Goal: Information Seeking & Learning: Learn about a topic

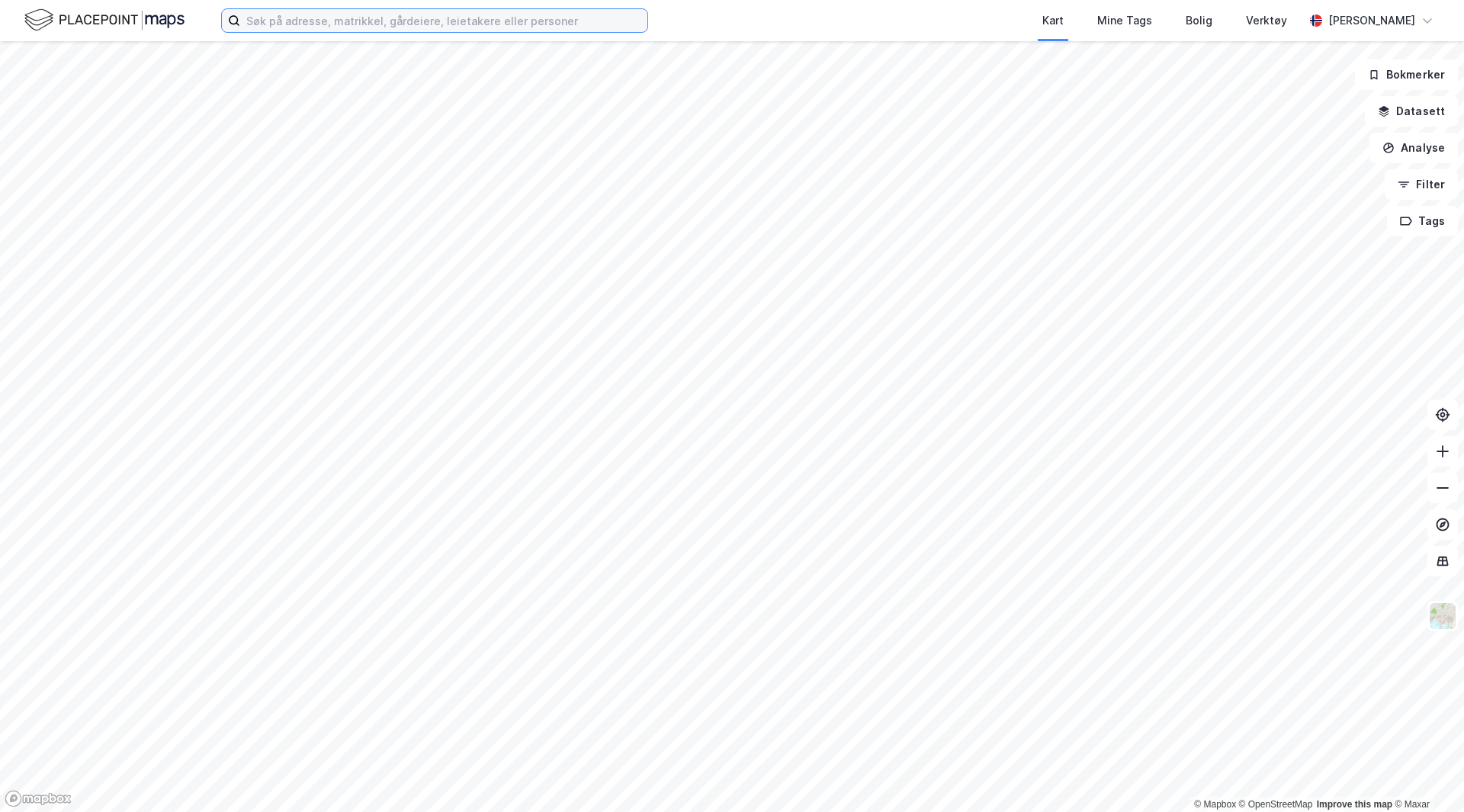
click at [316, 30] on input at bounding box center [444, 20] width 408 height 23
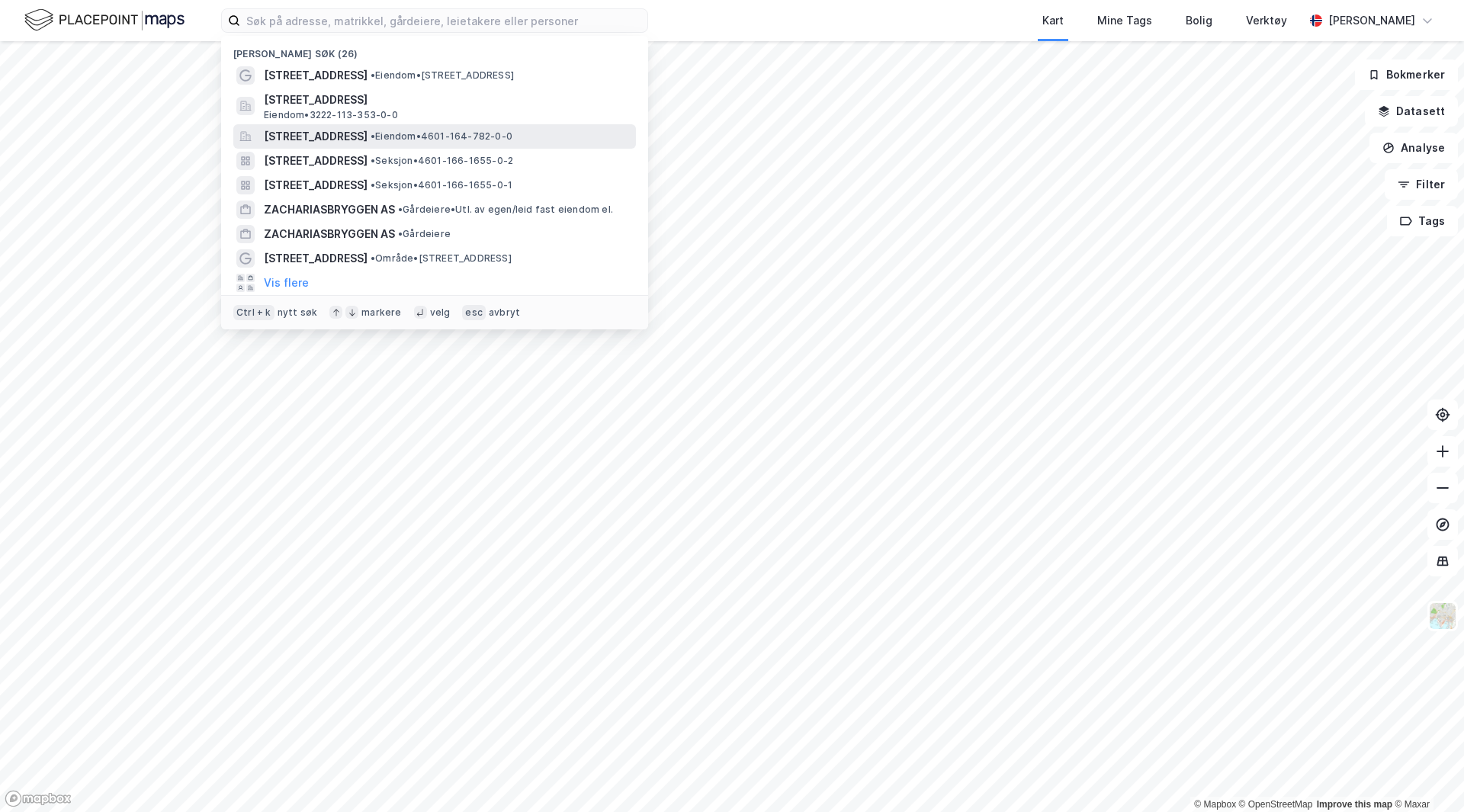
click at [324, 141] on span "[STREET_ADDRESS]" at bounding box center [315, 136] width 103 height 19
